Goal: Find specific page/section: Find specific page/section

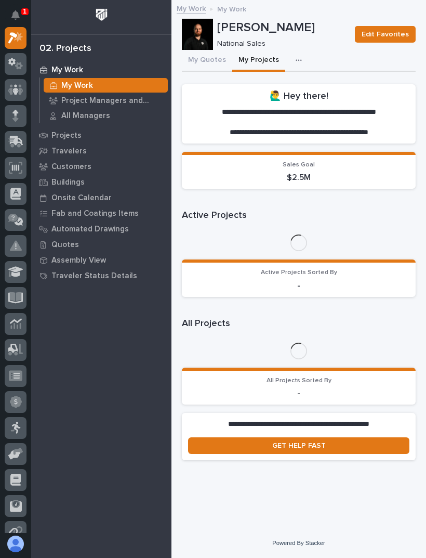
click at [214, 57] on button "My Quotes" at bounding box center [207, 61] width 50 height 22
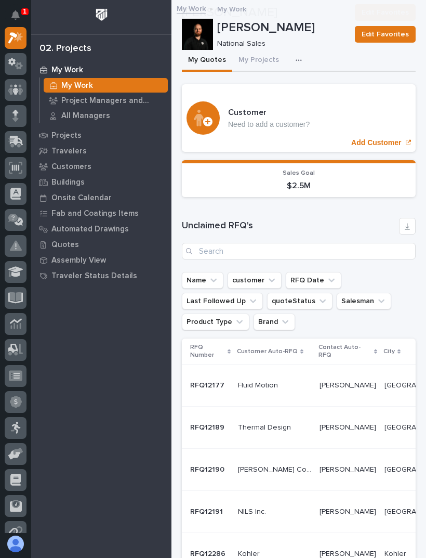
scroll to position [489, 0]
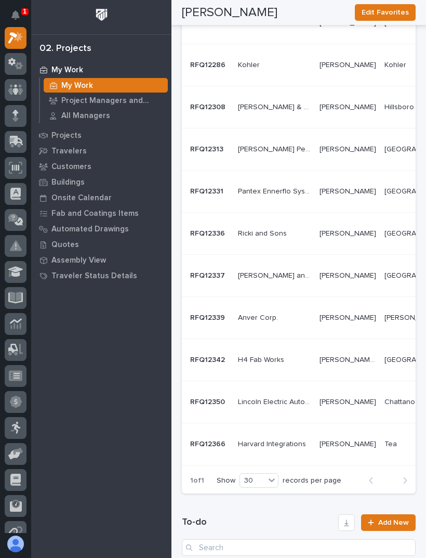
click at [320, 436] on div "[PERSON_NAME] [PERSON_NAME]" at bounding box center [348, 444] width 57 height 17
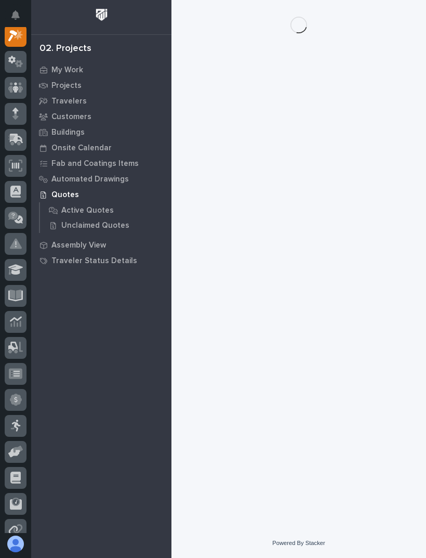
click at [306, 439] on div "Loading... Saving… Loading... Saving…" at bounding box center [299, 251] width 244 height 502
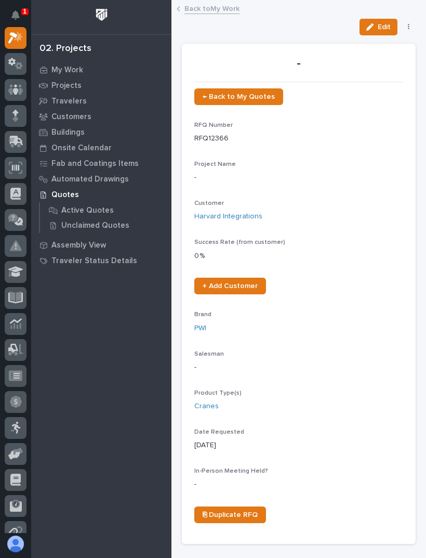
click at [205, 3] on link "Back to My Work" at bounding box center [212, 8] width 55 height 12
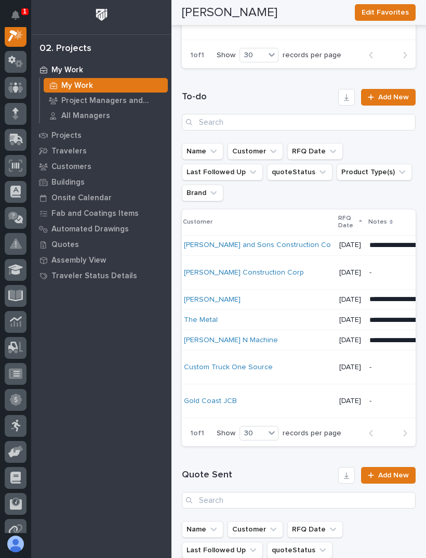
scroll to position [0, 54]
click at [287, 80] on div "**********" at bounding box center [299, 265] width 234 height 378
click at [90, 142] on link "Projects" at bounding box center [101, 135] width 140 height 16
